Goal: Register for event/course

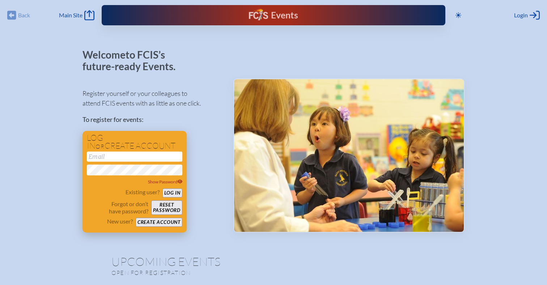
type input "[EMAIL_ADDRESS][DOMAIN_NAME]"
click at [170, 194] on button "Log in" at bounding box center [172, 192] width 20 height 9
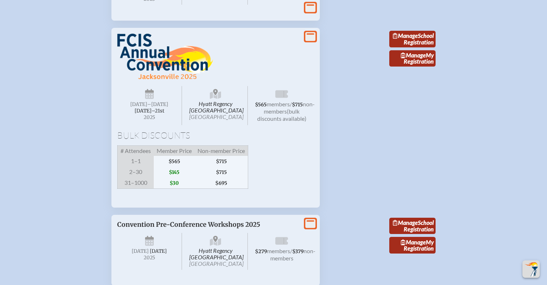
scroll to position [1253, 0]
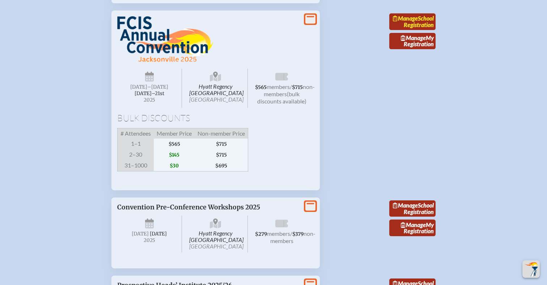
click at [397, 30] on link "Manage School Registration" at bounding box center [412, 21] width 46 height 17
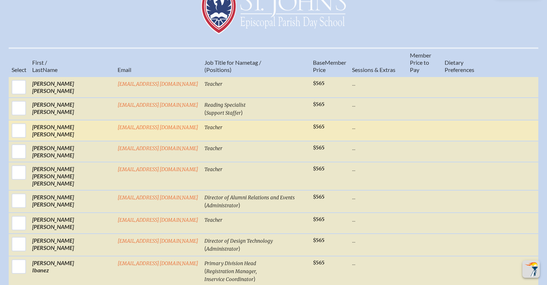
scroll to position [311, 0]
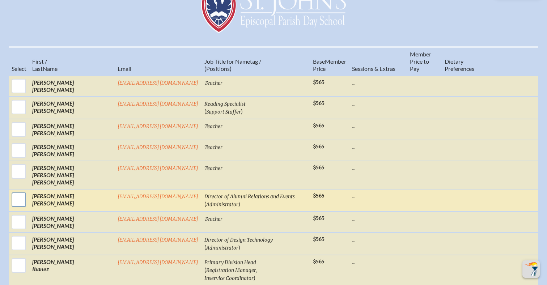
click at [28, 191] on input "checkbox" at bounding box center [19, 200] width 18 height 18
checkbox input "true"
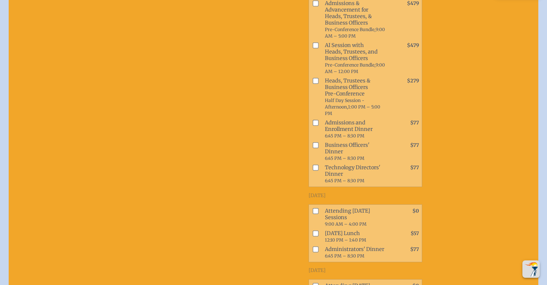
scroll to position [628, 0]
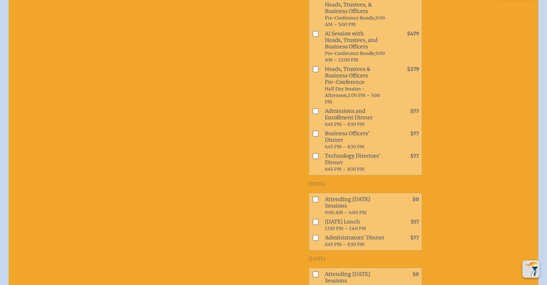
click at [322, 195] on span "Attending Thursday Sessions 9:00 AM – 4:00 PM" at bounding box center [356, 206] width 68 height 22
click at [313, 196] on input "checkbox" at bounding box center [316, 199] width 6 height 6
checkbox input "true"
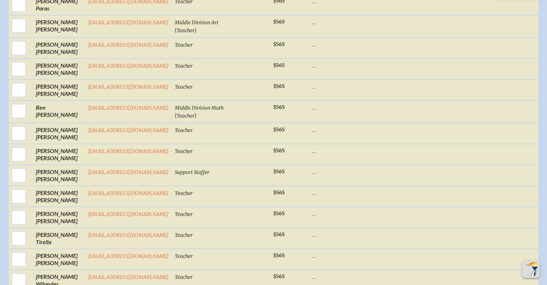
scroll to position [1329, 0]
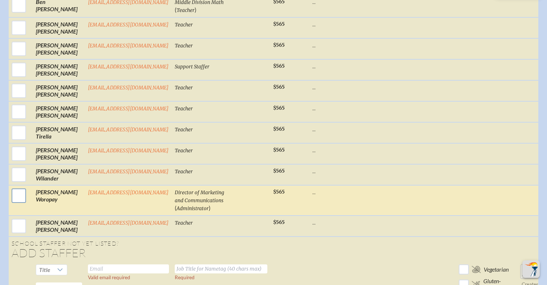
click at [23, 187] on input "checkbox" at bounding box center [19, 196] width 18 height 18
checkbox input "true"
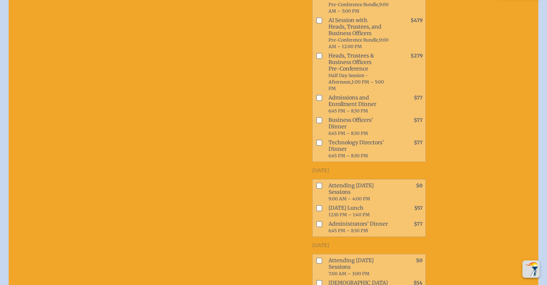
scroll to position [1656, 0]
click at [316, 182] on input "checkbox" at bounding box center [319, 185] width 6 height 6
checkbox input "true"
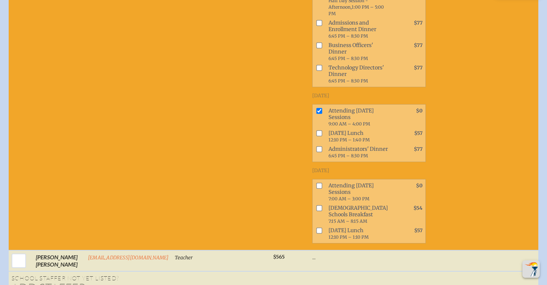
scroll to position [1753, 0]
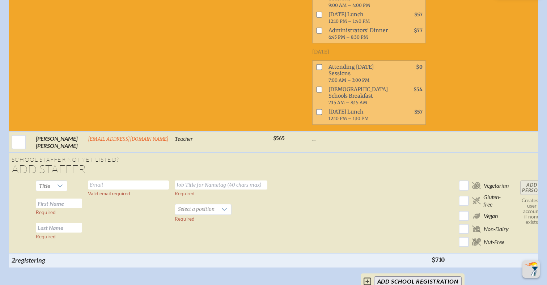
scroll to position [1853, 0]
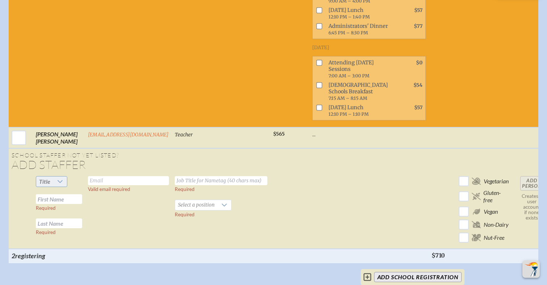
click at [65, 177] on div at bounding box center [60, 182] width 14 height 10
click at [85, 173] on td "Valid email required" at bounding box center [128, 211] width 87 height 76
click at [78, 194] on input "text" at bounding box center [59, 199] width 46 height 10
click at [90, 187] on td "Valid email required" at bounding box center [128, 211] width 87 height 76
click at [81, 220] on td "Title Required Required" at bounding box center [59, 211] width 52 height 76
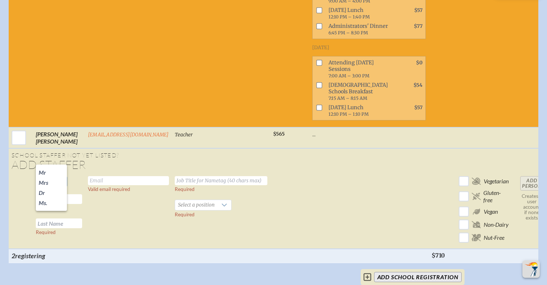
click at [51, 177] on span "Title" at bounding box center [44, 182] width 17 height 10
click at [56, 194] on input "text" at bounding box center [59, 199] width 46 height 10
type input "g"
type input "Gail"
click at [59, 219] on input "text" at bounding box center [59, 224] width 46 height 10
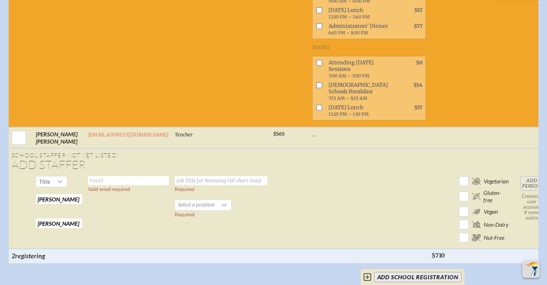
type input "Kelley"
click at [130, 176] on input "text" at bounding box center [128, 180] width 81 height 9
type input "gkelley@stjohnseagles.org"
click at [123, 217] on td "gkelley@stjohnseagles.org Valid email required" at bounding box center [128, 211] width 87 height 76
click at [212, 176] on input "text" at bounding box center [221, 180] width 93 height 9
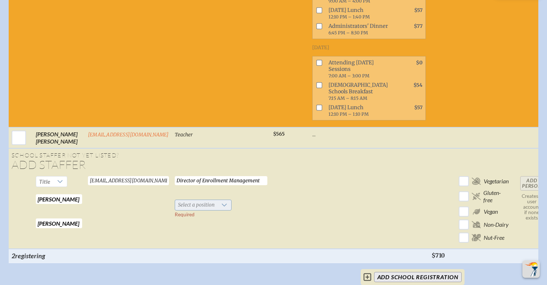
type input "Director of Enrollment Management"
click at [209, 200] on span "Select a position" at bounding box center [196, 205] width 42 height 10
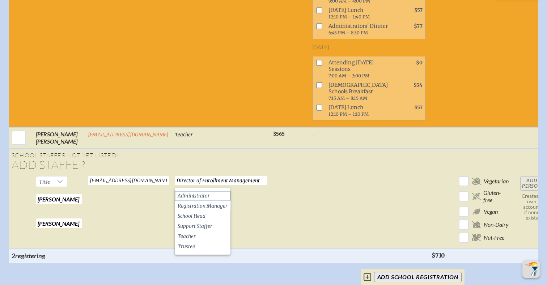
click at [208, 195] on span "Administrator" at bounding box center [194, 195] width 32 height 7
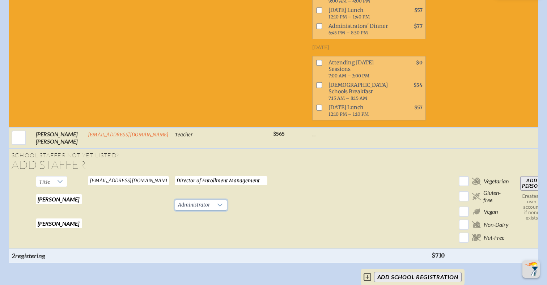
click at [334, 195] on td at bounding box center [368, 211] width 119 height 76
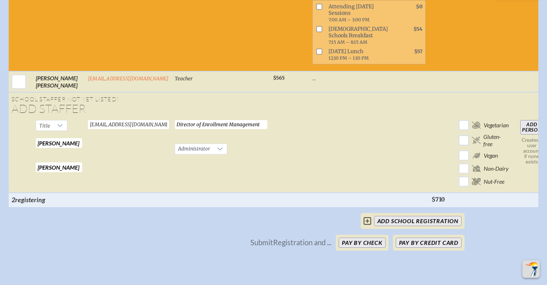
scroll to position [1910, 0]
click at [526, 120] on input "Add Person" at bounding box center [531, 127] width 23 height 14
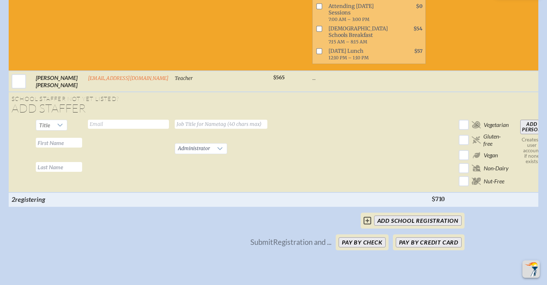
checkbox input "false"
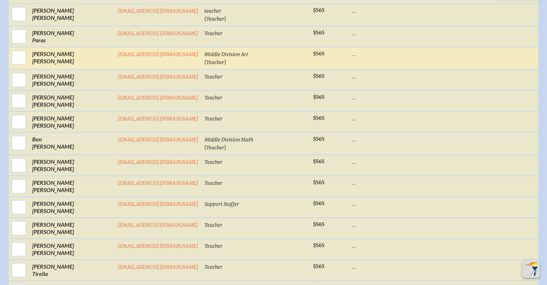
scroll to position [494, 0]
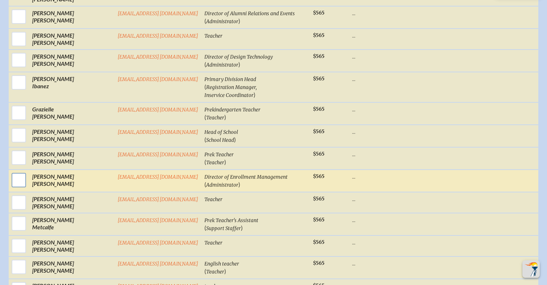
click at [28, 171] on input "checkbox" at bounding box center [19, 180] width 18 height 18
checkbox input "true"
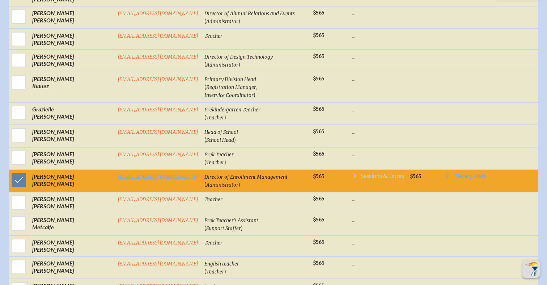
click at [352, 173] on icon at bounding box center [355, 176] width 6 height 6
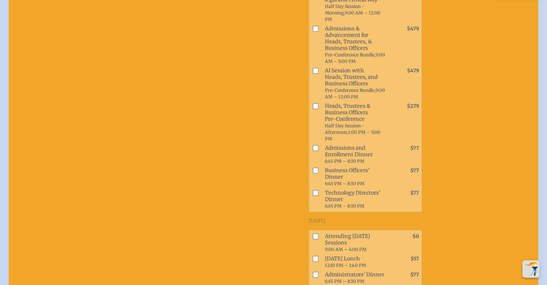
scroll to position [758, 0]
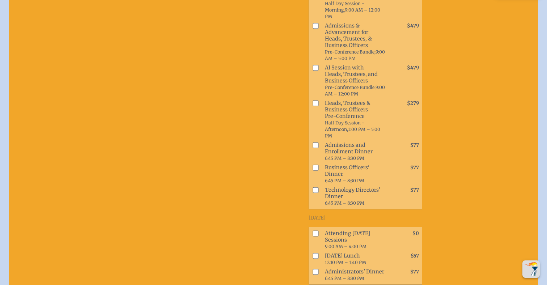
click at [313, 230] on input "checkbox" at bounding box center [316, 233] width 6 height 6
checkbox input "true"
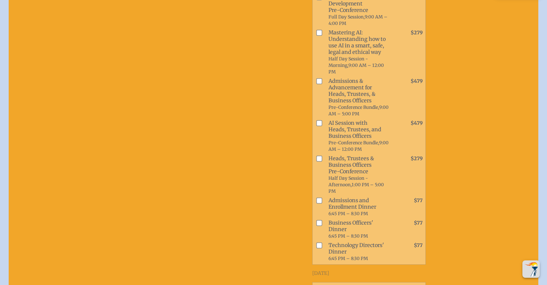
scroll to position [691, 0]
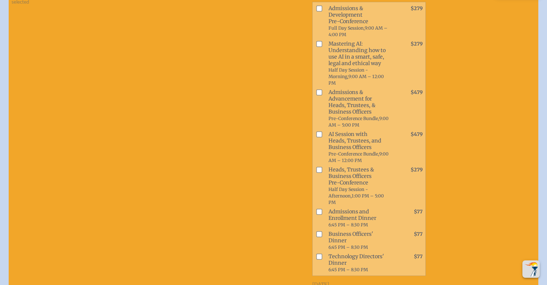
click at [316, 209] on input "checkbox" at bounding box center [319, 212] width 6 height 6
checkbox input "true"
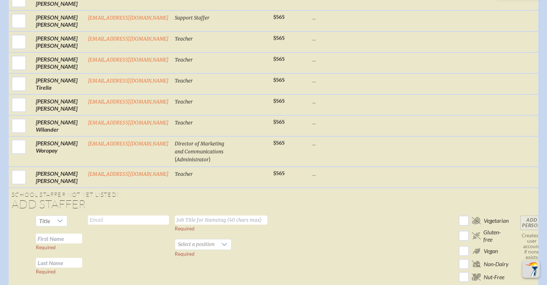
scroll to position [1382, 0]
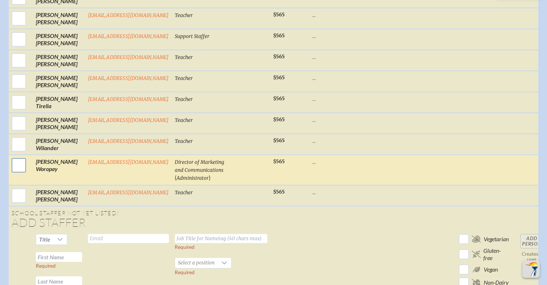
click at [20, 156] on input "checkbox" at bounding box center [19, 165] width 18 height 18
checkbox input "true"
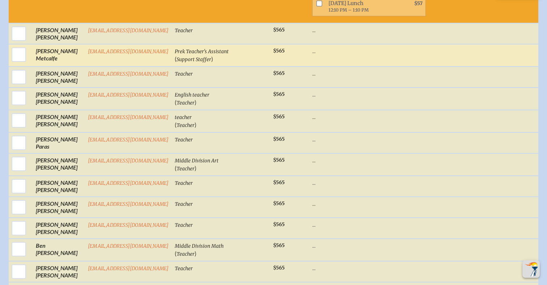
scroll to position [357, 0]
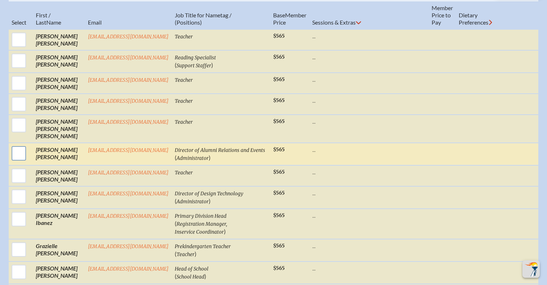
click at [21, 144] on input "checkbox" at bounding box center [19, 153] width 18 height 18
checkbox input "true"
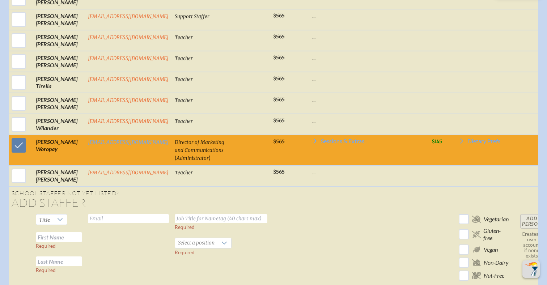
scroll to position [1402, 0]
click at [312, 138] on icon at bounding box center [315, 141] width 6 height 6
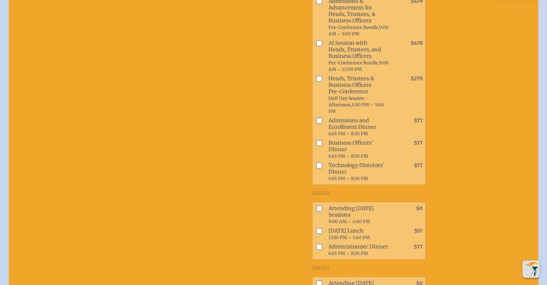
scroll to position [1656, 0]
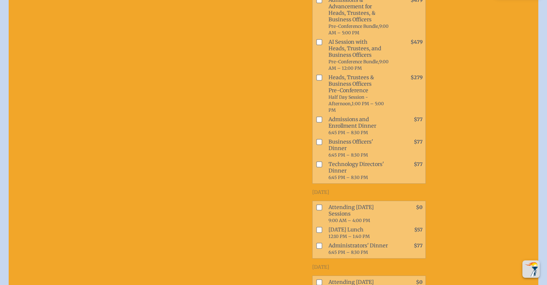
click at [316, 205] on input "checkbox" at bounding box center [319, 208] width 6 height 6
checkbox input "true"
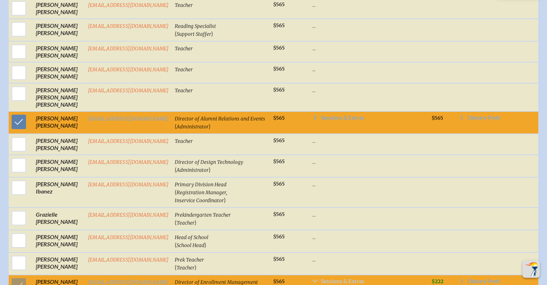
scroll to position [391, 0]
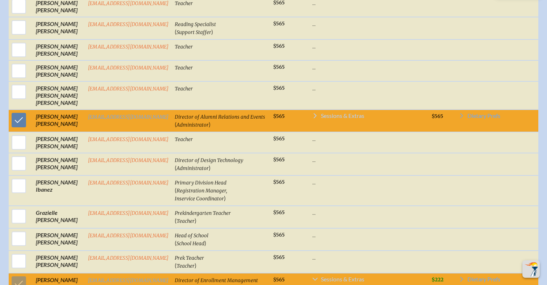
click at [312, 113] on icon at bounding box center [315, 116] width 6 height 6
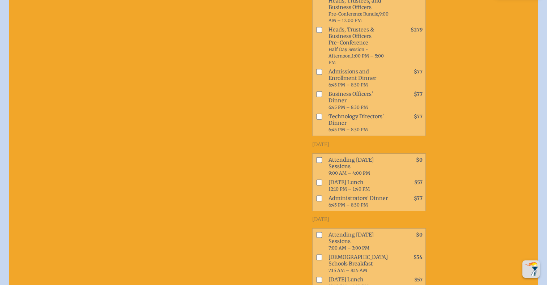
scroll to position [685, 0]
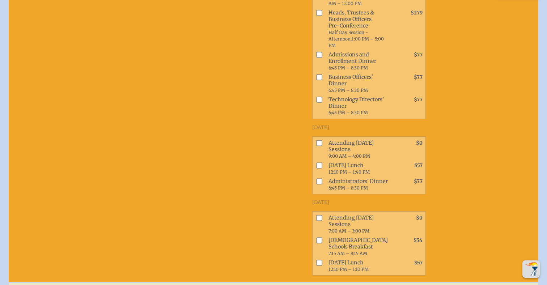
click at [313, 138] on span at bounding box center [318, 149] width 10 height 22
click at [316, 140] on input "checkbox" at bounding box center [319, 143] width 6 height 6
checkbox input "true"
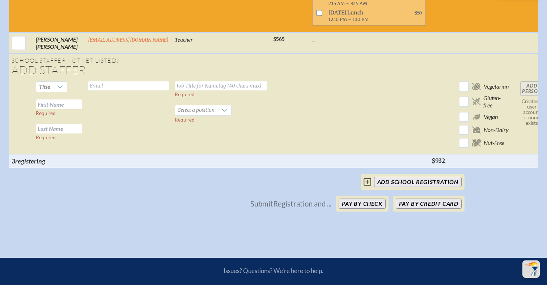
scroll to position [2414, 0]
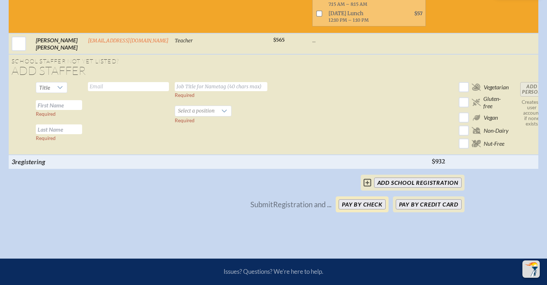
click at [368, 199] on button "Pay by Check" at bounding box center [362, 204] width 47 height 10
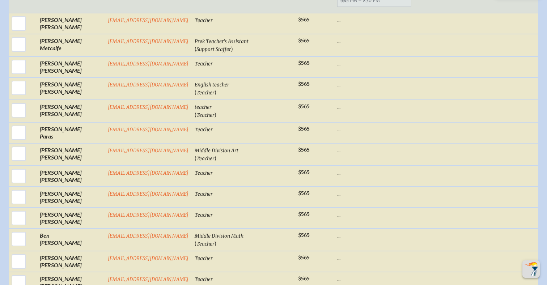
scroll to position [531, 0]
